Goal: Task Accomplishment & Management: Complete application form

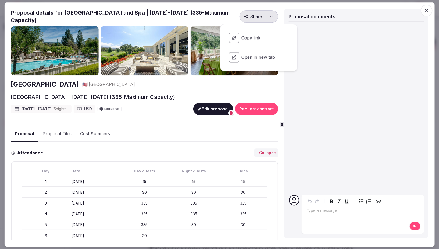
scroll to position [48, 0]
click at [427, 10] on icon "button" at bounding box center [426, 10] width 3 height 3
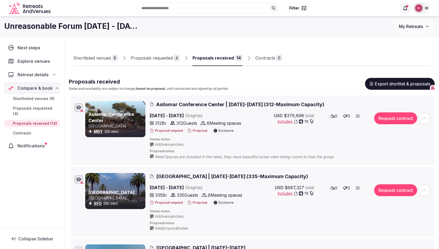
scroll to position [0, 0]
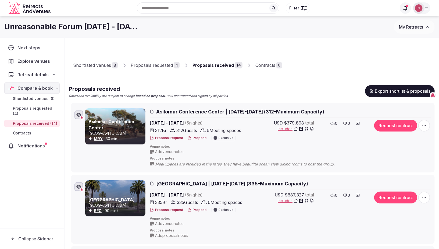
click at [407, 25] on span "My Retreats" at bounding box center [411, 26] width 24 height 5
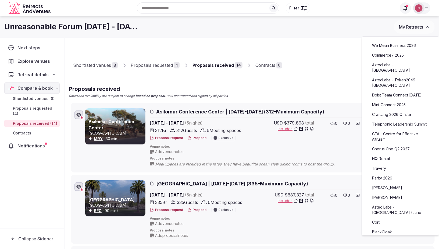
scroll to position [1, 0]
click at [420, 6] on img at bounding box center [419, 8] width 8 height 8
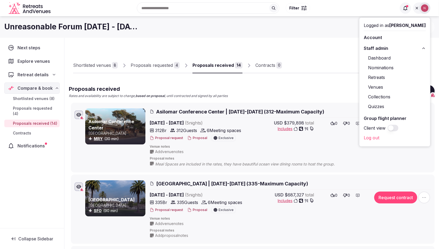
click at [379, 78] on link "Retreats" at bounding box center [395, 77] width 62 height 9
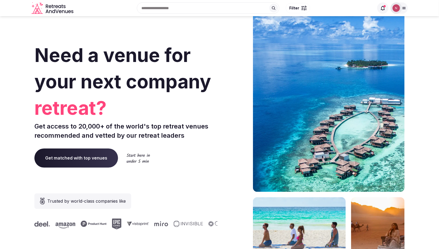
click at [398, 10] on img at bounding box center [397, 8] width 8 height 8
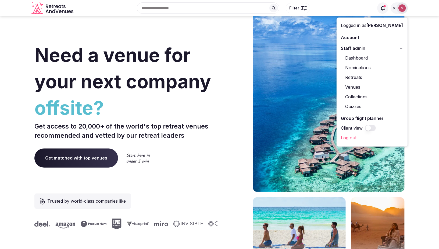
click at [360, 76] on link "Retreats" at bounding box center [372, 77] width 62 height 9
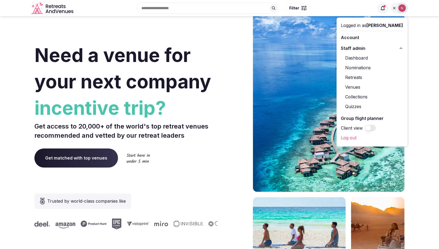
click at [362, 78] on link "Retreats" at bounding box center [372, 77] width 62 height 9
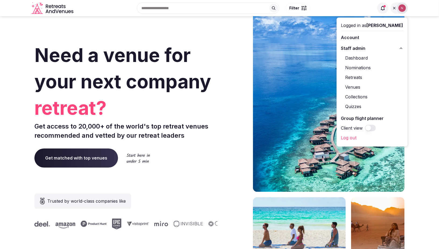
click at [362, 77] on link "Retreats" at bounding box center [372, 77] width 62 height 9
click at [401, 6] on img at bounding box center [403, 8] width 8 height 8
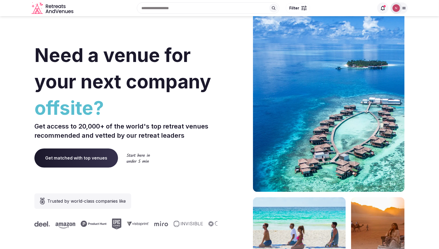
click at [400, 7] on img at bounding box center [397, 8] width 8 height 8
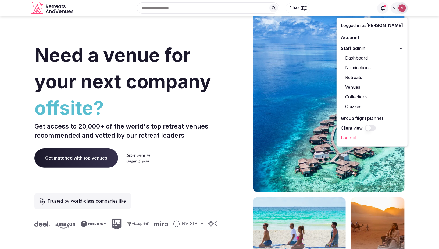
click at [361, 78] on link "Retreats" at bounding box center [372, 77] width 62 height 9
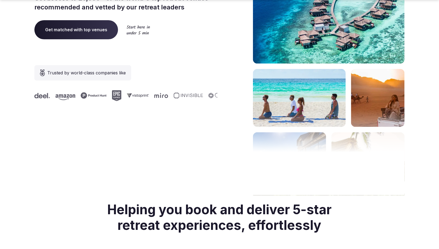
scroll to position [129, 0]
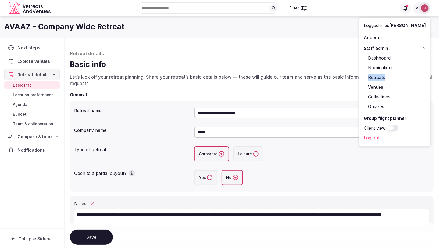
click at [386, 77] on link "Retreats" at bounding box center [395, 77] width 62 height 9
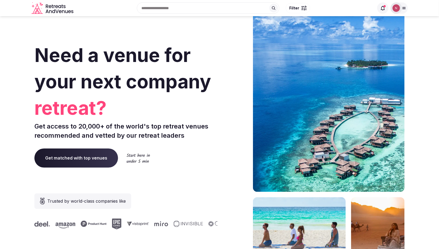
click at [393, 10] on div at bounding box center [396, 7] width 11 height 11
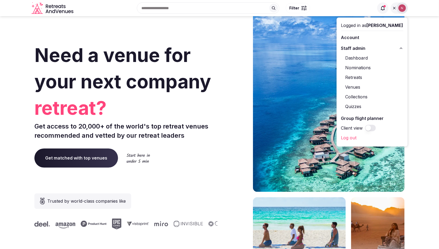
click at [366, 76] on link "Retreats" at bounding box center [372, 77] width 62 height 9
click at [358, 75] on link "Retreats" at bounding box center [372, 77] width 62 height 9
click at [357, 91] on div "Dashboard Nominations Retreats Venues Collections Quizzes" at bounding box center [372, 81] width 62 height 59
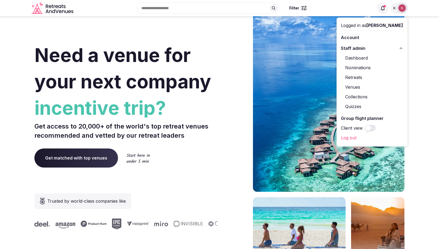
click at [357, 88] on link "Venues" at bounding box center [372, 87] width 62 height 9
click at [360, 48] on span "Staff admin" at bounding box center [353, 48] width 24 height 6
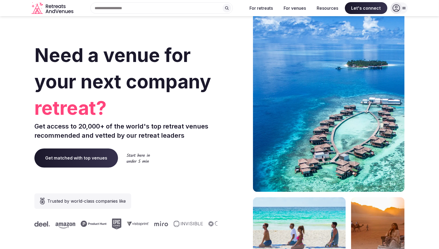
click at [400, 8] on icon at bounding box center [396, 8] width 7 height 7
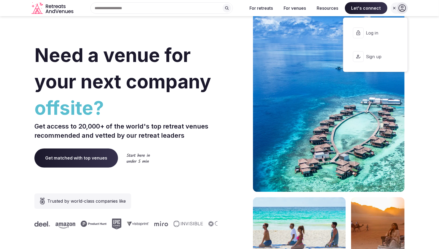
click at [366, 34] on button "Log in" at bounding box center [375, 33] width 55 height 22
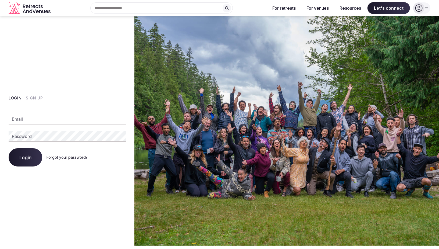
click at [39, 119] on input "Email" at bounding box center [67, 119] width 117 height 11
type input "**********"
click at [13, 161] on button "Login" at bounding box center [26, 157] width 34 height 18
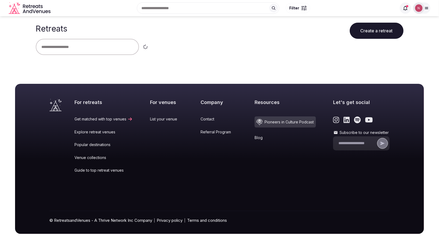
click at [83, 45] on input "text" at bounding box center [87, 47] width 103 height 16
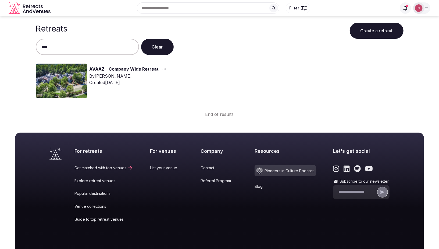
type input "****"
click at [54, 87] on img at bounding box center [62, 80] width 52 height 34
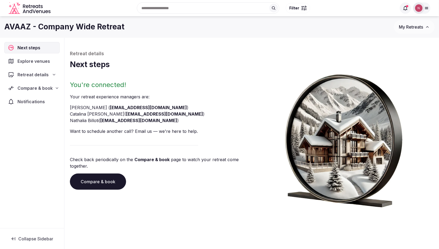
click at [28, 51] on div "Next steps" at bounding box center [31, 47] width 55 height 11
click at [422, 6] on img at bounding box center [419, 8] width 8 height 8
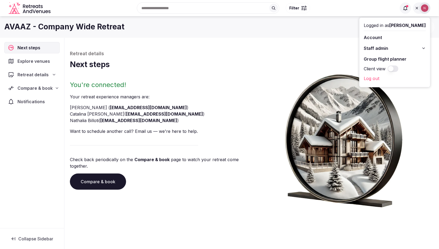
click at [388, 49] on span "Staff admin" at bounding box center [376, 48] width 24 height 6
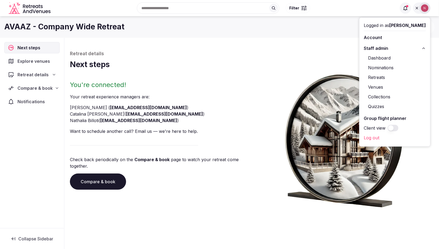
click at [388, 78] on link "Retreats" at bounding box center [395, 77] width 62 height 9
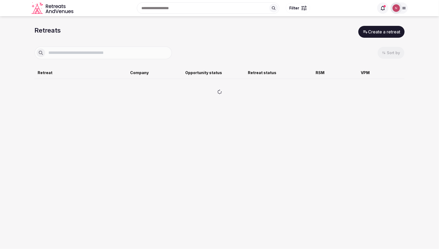
click at [380, 31] on button "Create a retreat" at bounding box center [382, 32] width 46 height 12
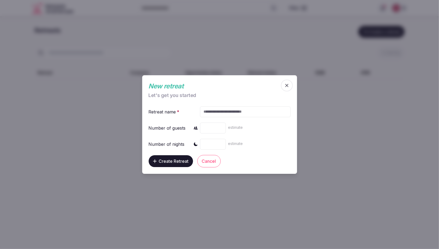
click at [218, 111] on input "text" at bounding box center [245, 111] width 90 height 11
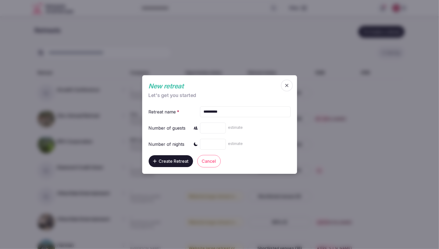
type input "**********"
click at [209, 132] on input "number" at bounding box center [213, 127] width 26 height 11
type input "**"
click at [209, 143] on input "number" at bounding box center [213, 144] width 26 height 11
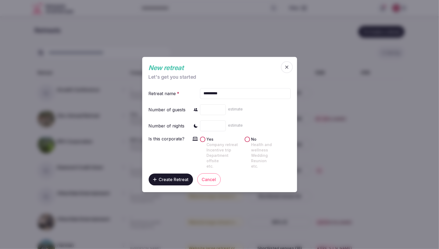
type input "*"
